Goal: Transaction & Acquisition: Purchase product/service

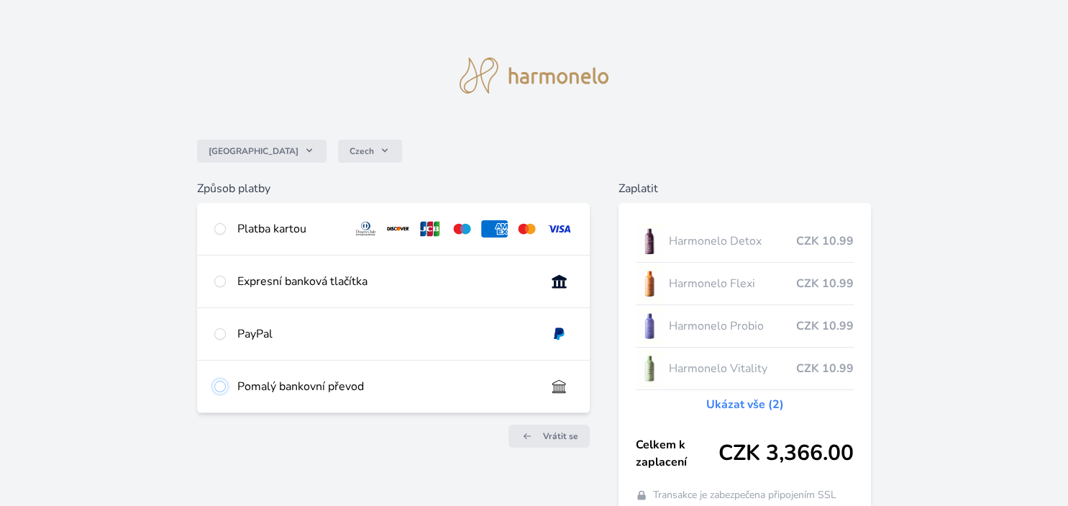
click at [219, 387] on input "radio" at bounding box center [220, 387] width 12 height 12
radio input "true"
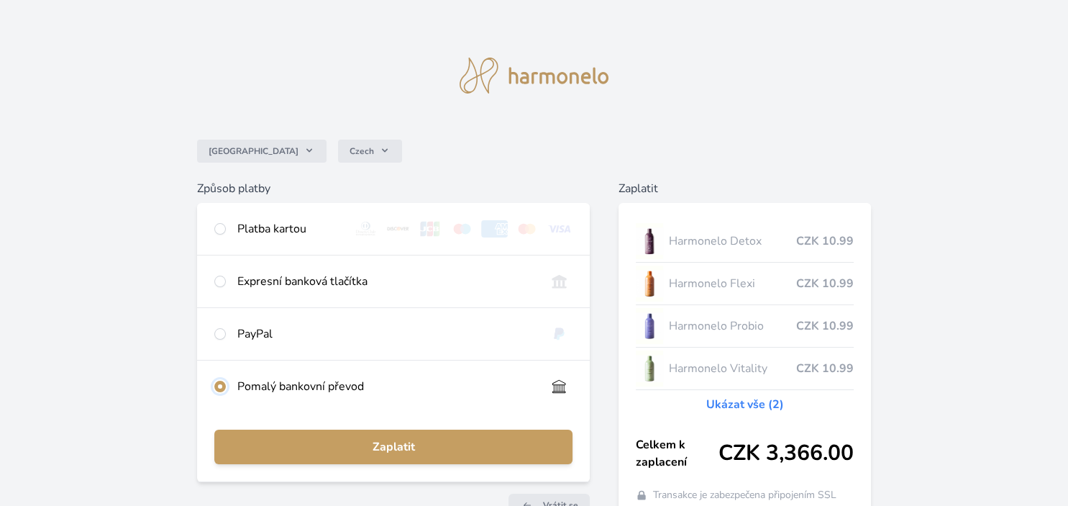
scroll to position [85, 0]
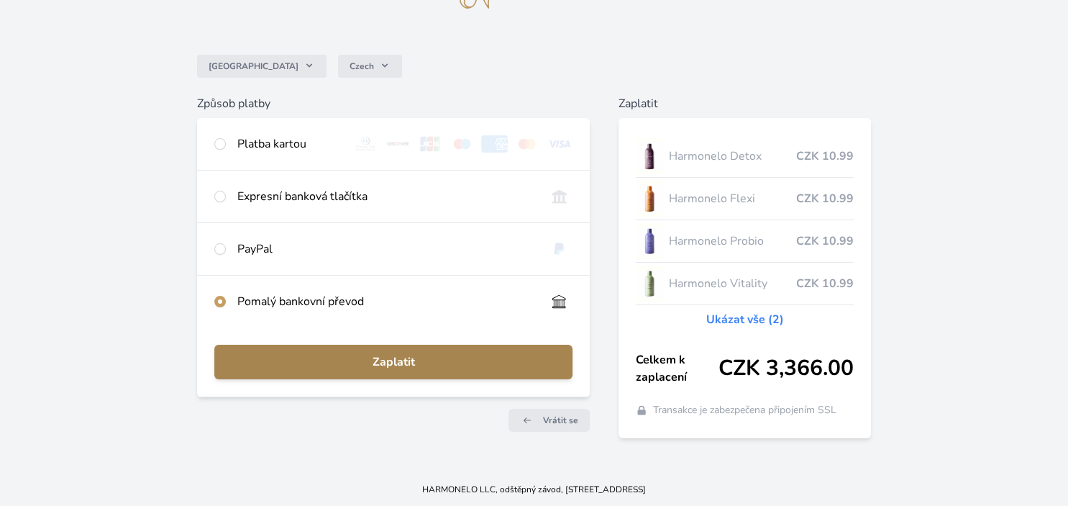
click at [519, 376] on button "Zaplatit" at bounding box center [393, 362] width 358 height 35
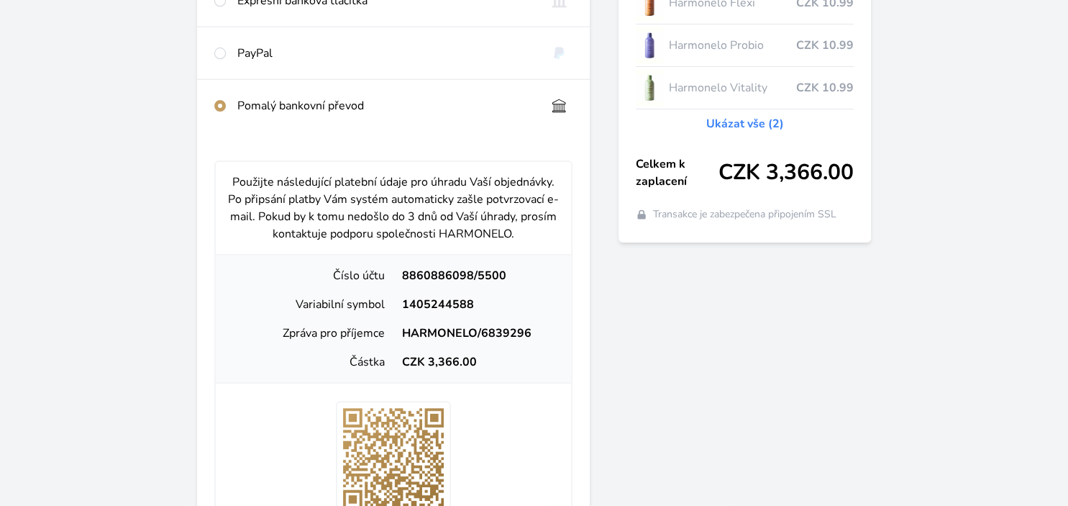
scroll to position [294, 0]
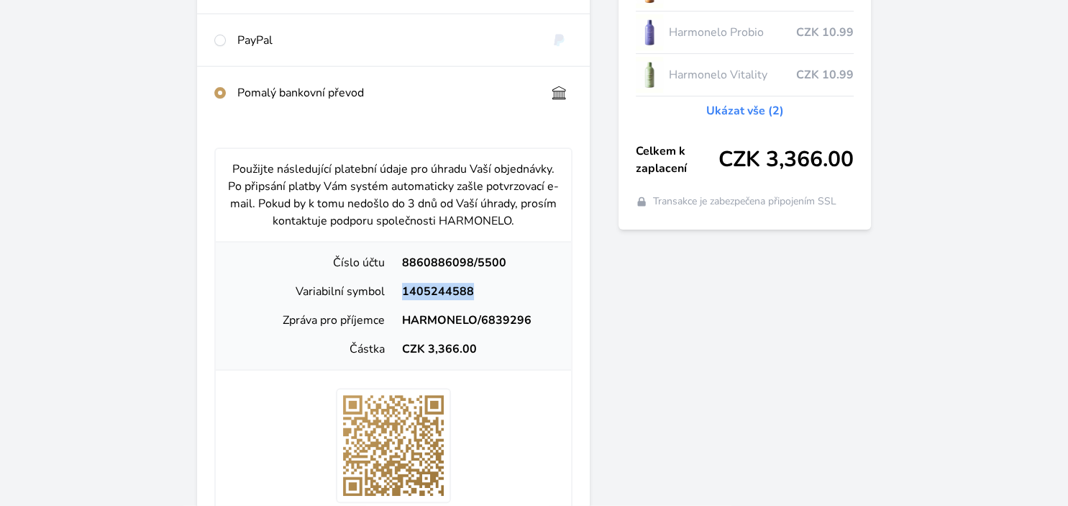
drag, startPoint x: 403, startPoint y: 286, endPoint x: 473, endPoint y: 291, distance: 70.6
click at [473, 291] on div "1405244588" at bounding box center [477, 291] width 166 height 17
copy div "1405244588"
drag, startPoint x: 401, startPoint y: 321, endPoint x: 540, endPoint y: 332, distance: 138.6
click at [540, 332] on div "Zpráva pro příjemce HARMONELO/6839296" at bounding box center [394, 320] width 344 height 29
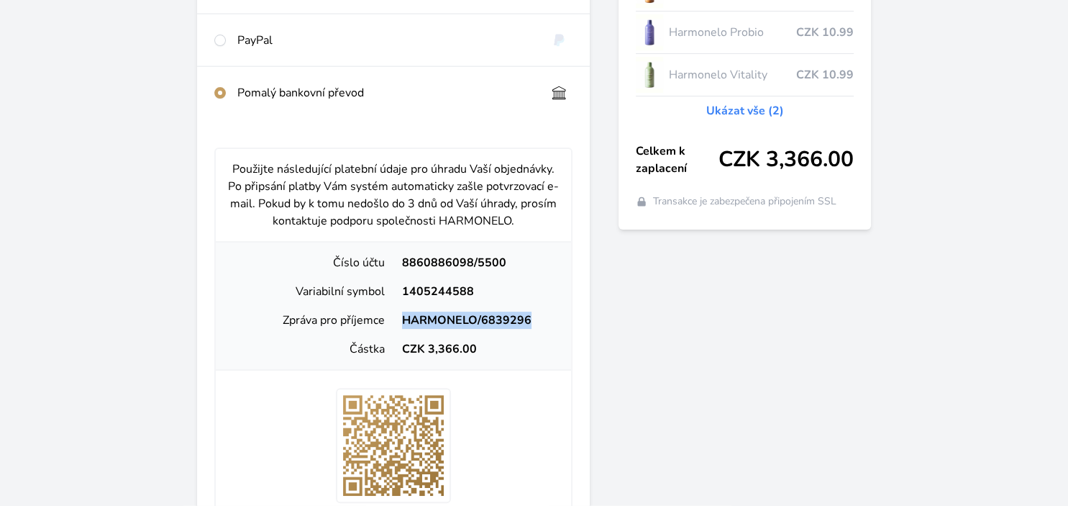
copy div "HARMONELO/6839296"
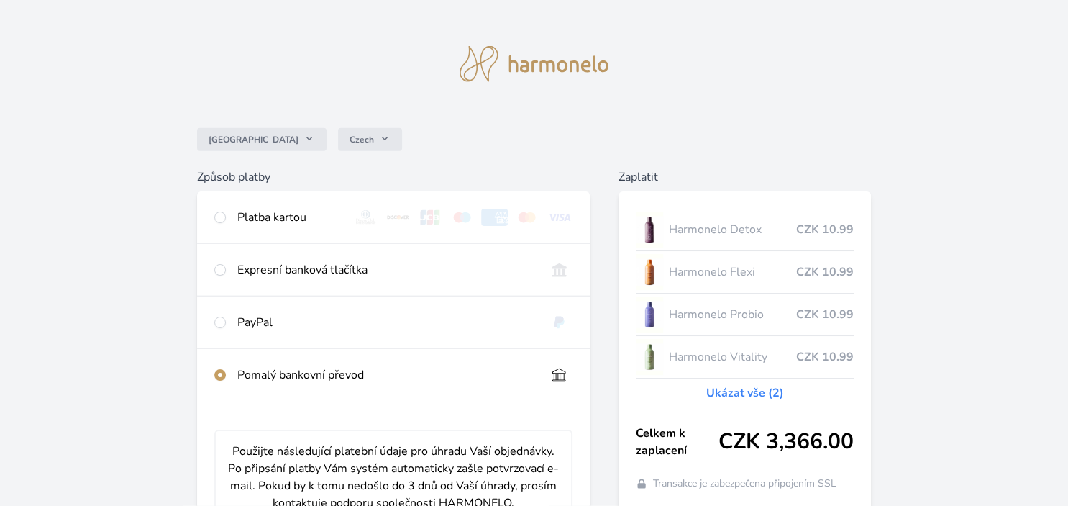
scroll to position [0, 0]
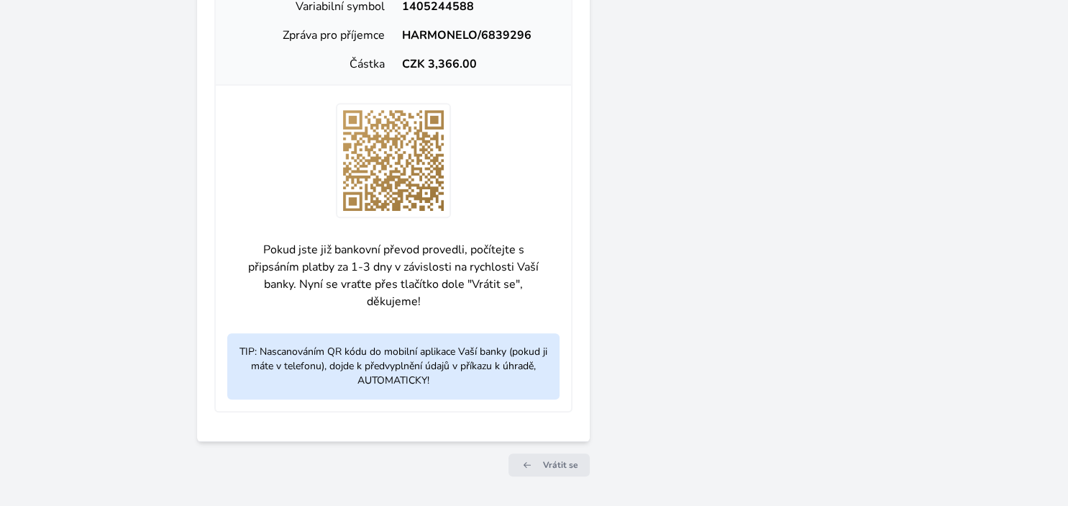
scroll to position [622, 0]
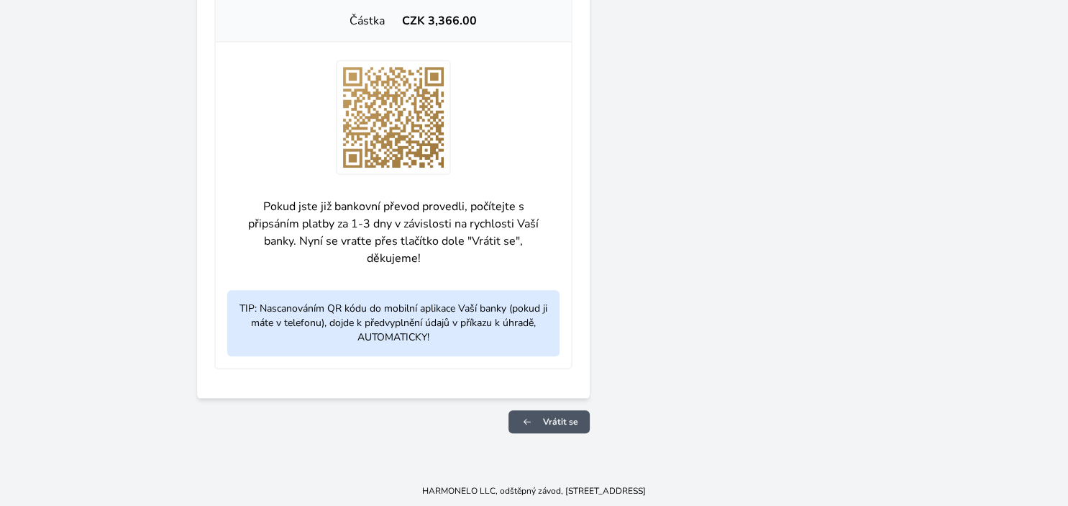
click at [579, 422] on link "Vrátit se" at bounding box center [549, 421] width 81 height 23
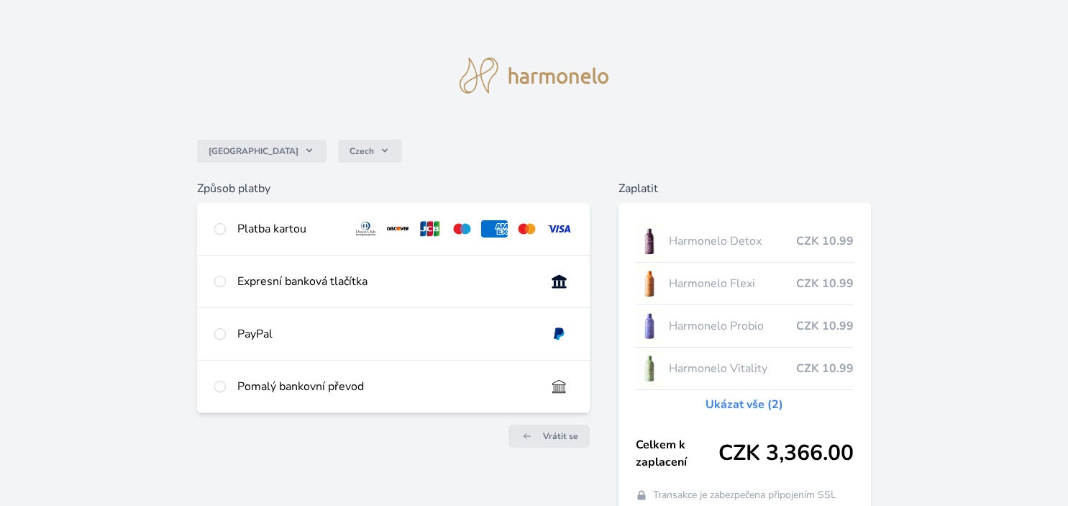
scroll to position [80, 0]
